Goal: Task Accomplishment & Management: Use online tool/utility

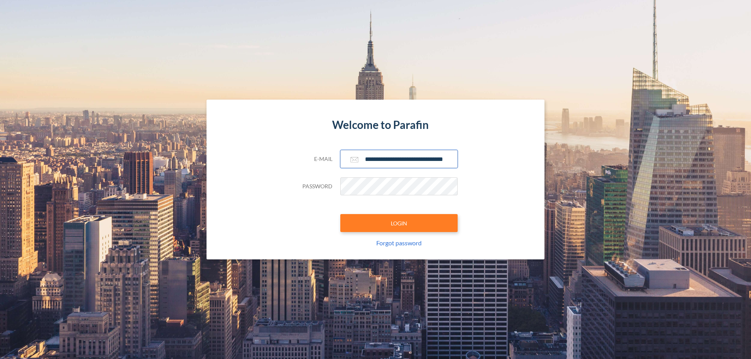
scroll to position [0, 13]
type input "**********"
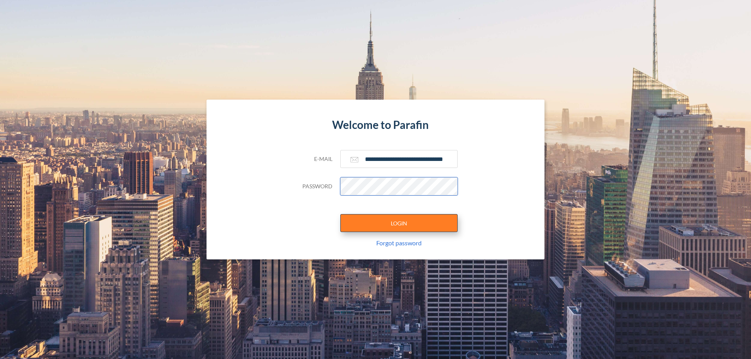
scroll to position [0, 0]
click at [399, 223] on button "LOGIN" at bounding box center [398, 223] width 117 height 18
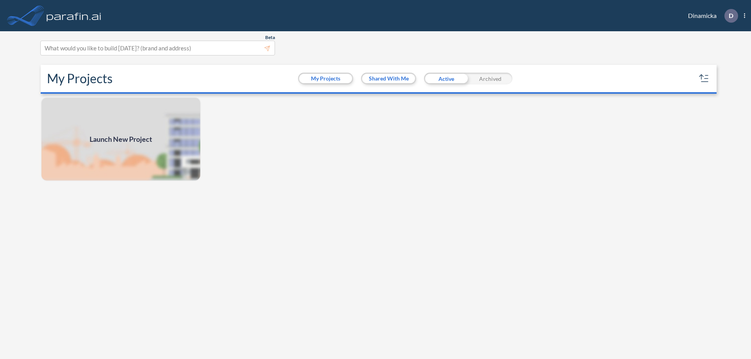
scroll to position [2, 0]
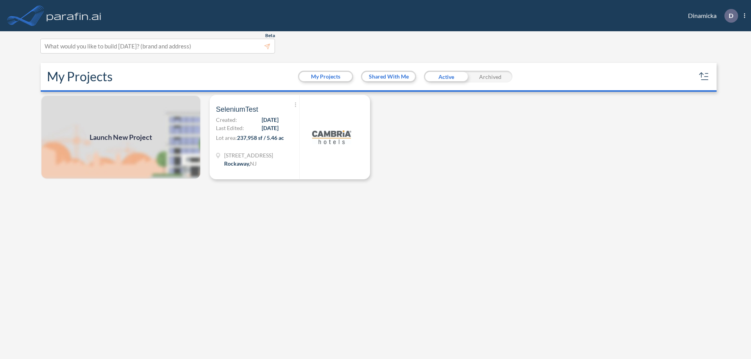
click at [121, 137] on span "Launch New Project" at bounding box center [121, 137] width 63 height 11
